Goal: Navigation & Orientation: Find specific page/section

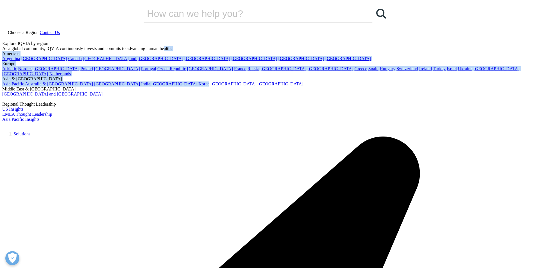
drag, startPoint x: 243, startPoint y: 116, endPoint x: 257, endPoint y: 128, distance: 18.9
click at [256, 122] on div "Explore IQVIA by region As a global community, IQVIA continuously invests and c…" at bounding box center [266, 81] width 529 height 81
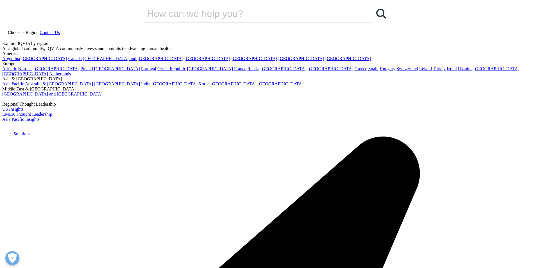
drag, startPoint x: 257, startPoint y: 128, endPoint x: 312, endPoint y: 140, distance: 55.9
click at [312, 97] on div "Americas Argentina Brazil Canada Central America and Caribbean Colombia Ecuador…" at bounding box center [266, 74] width 529 height 46
